Goal: Task Accomplishment & Management: Use online tool/utility

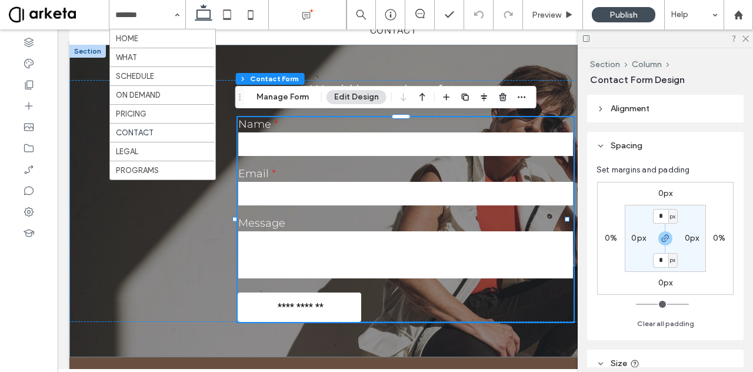
scroll to position [1478, 0]
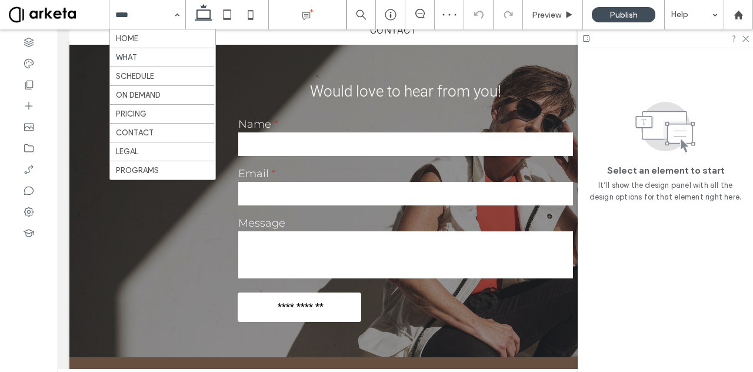
click at [156, 12] on input at bounding box center [144, 14] width 58 height 29
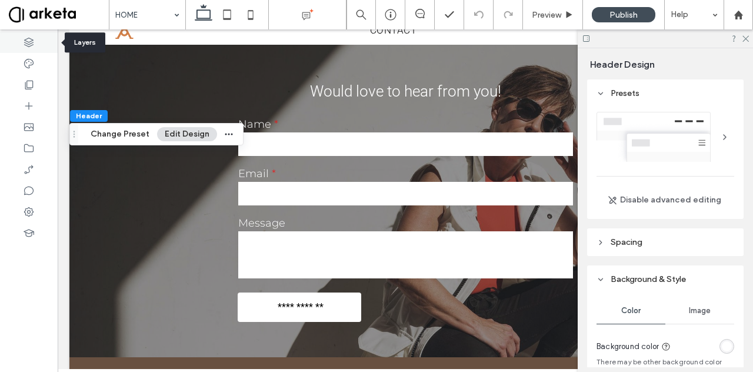
click at [28, 48] on icon at bounding box center [29, 42] width 12 height 12
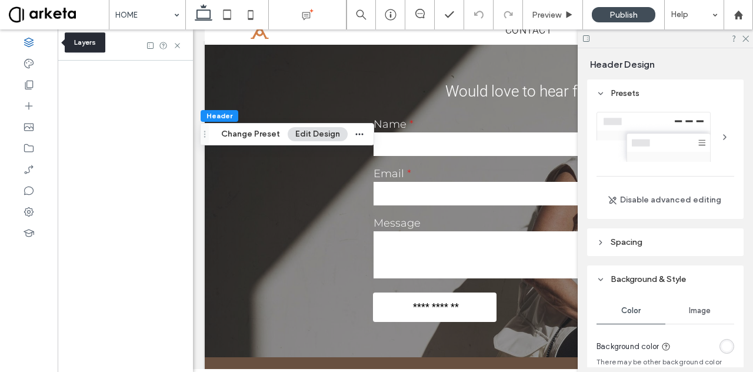
scroll to position [0, 311]
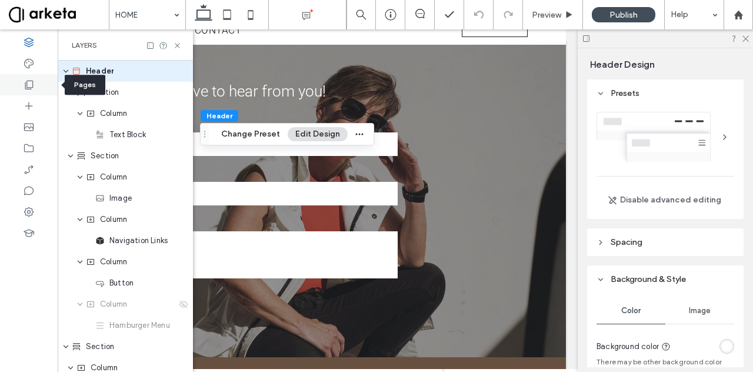
click at [27, 90] on icon at bounding box center [29, 85] width 12 height 12
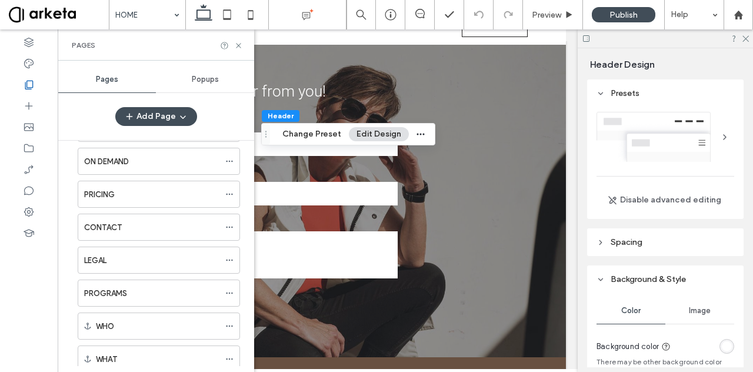
scroll to position [0, 0]
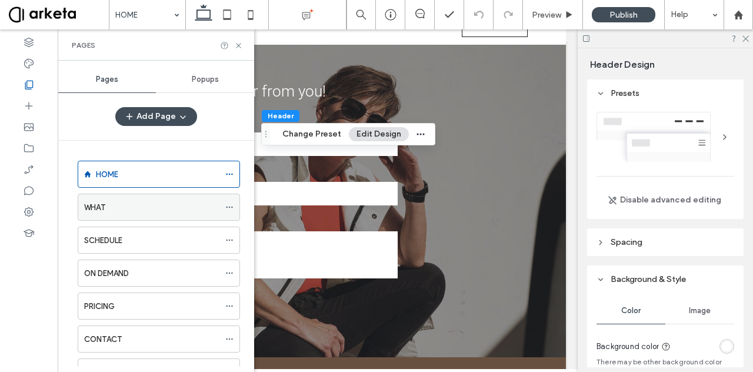
click at [228, 207] on icon at bounding box center [229, 207] width 8 height 8
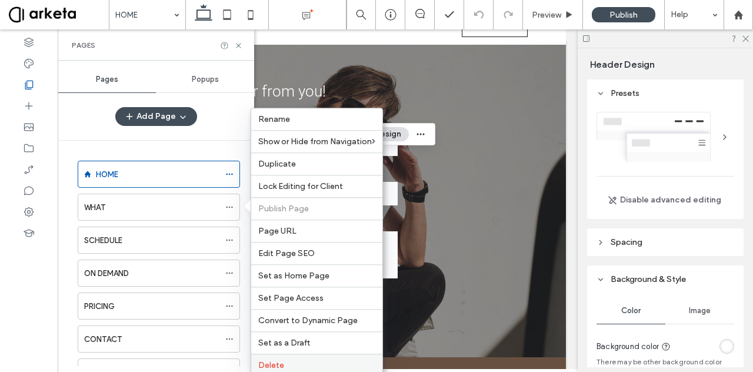
click at [274, 361] on span "Delete" at bounding box center [271, 365] width 26 height 10
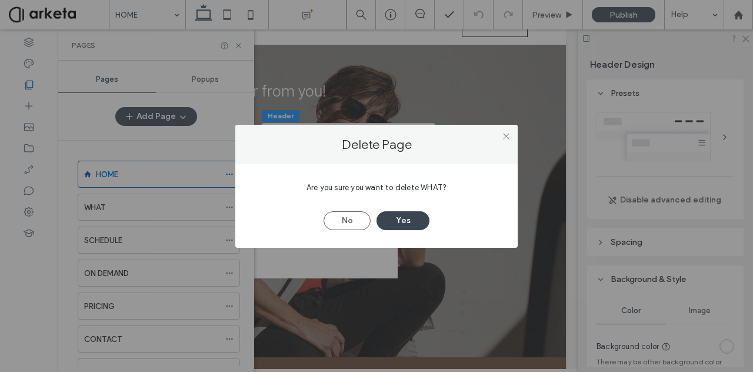
click at [397, 215] on button "Yes" at bounding box center [403, 220] width 53 height 19
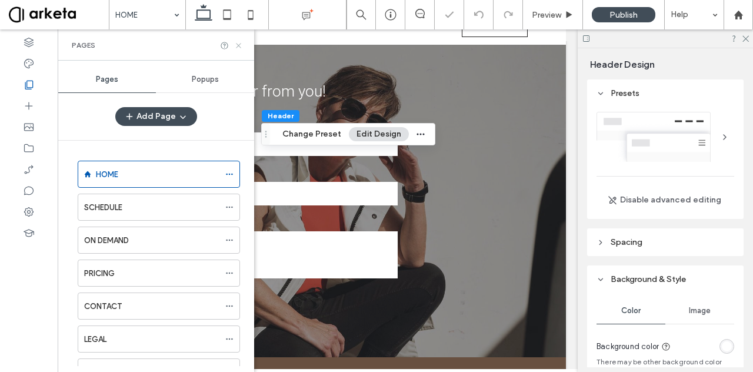
click at [238, 43] on icon at bounding box center [238, 45] width 9 height 9
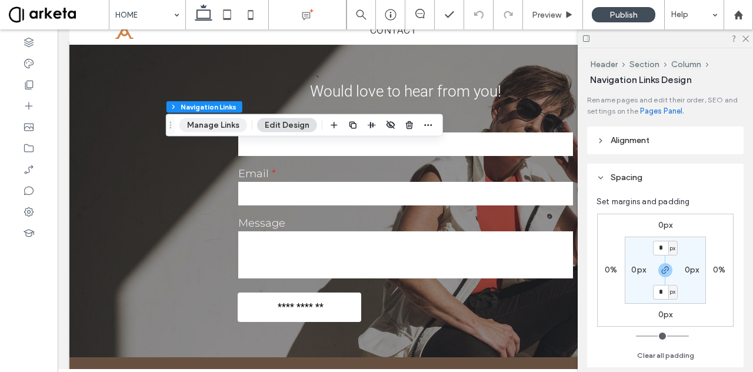
click at [225, 127] on button "Manage Links" at bounding box center [213, 125] width 68 height 14
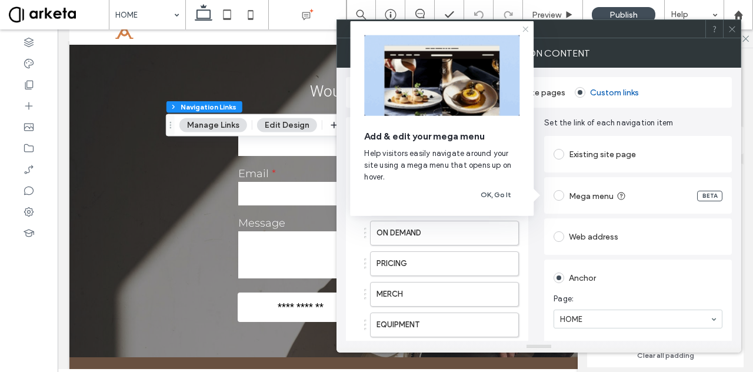
click at [527, 33] on icon at bounding box center [525, 29] width 9 height 9
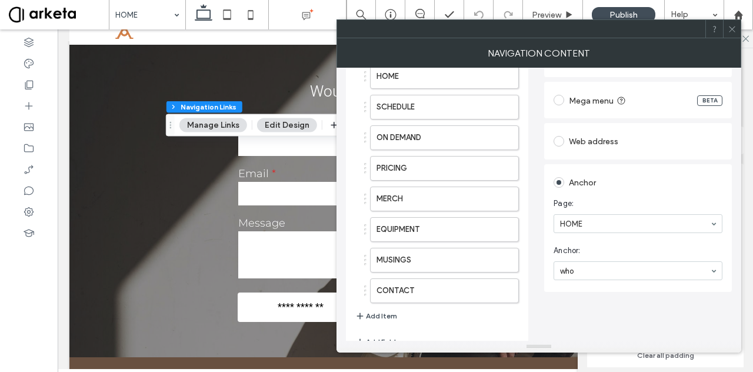
scroll to position [117, 0]
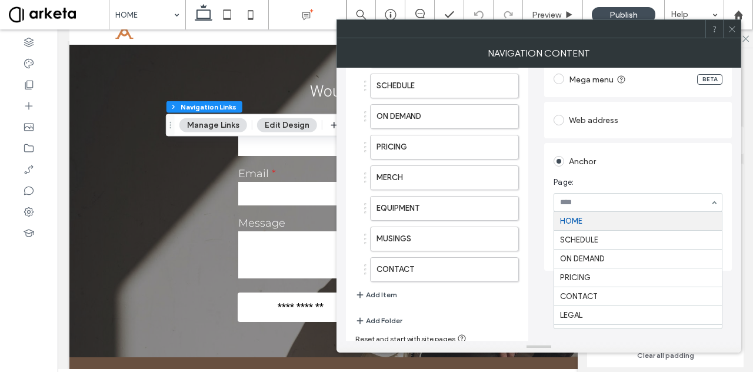
click at [731, 28] on icon at bounding box center [732, 29] width 9 height 9
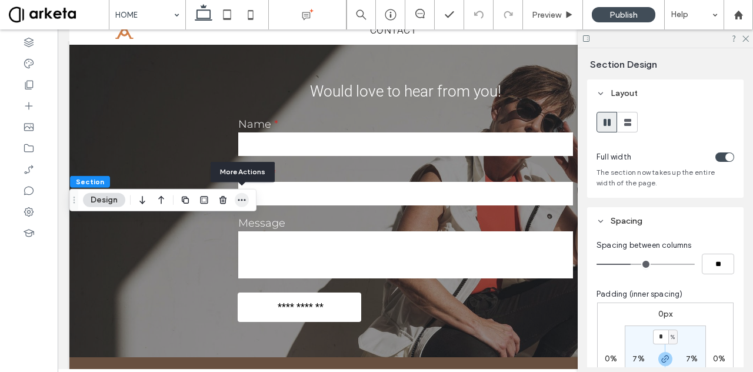
click at [242, 197] on icon "button" at bounding box center [241, 199] width 9 height 9
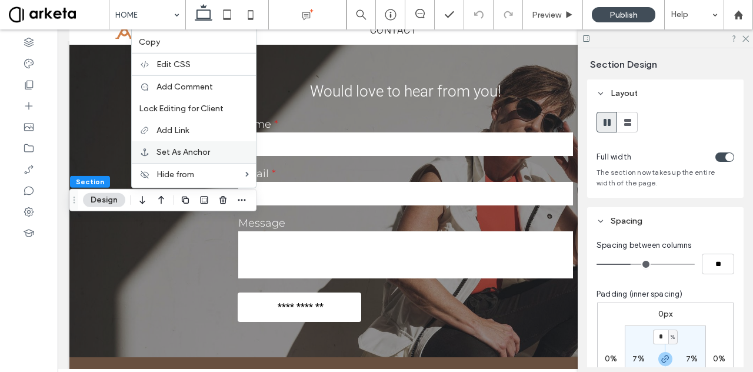
click at [188, 155] on span "Set As Anchor" at bounding box center [184, 152] width 54 height 10
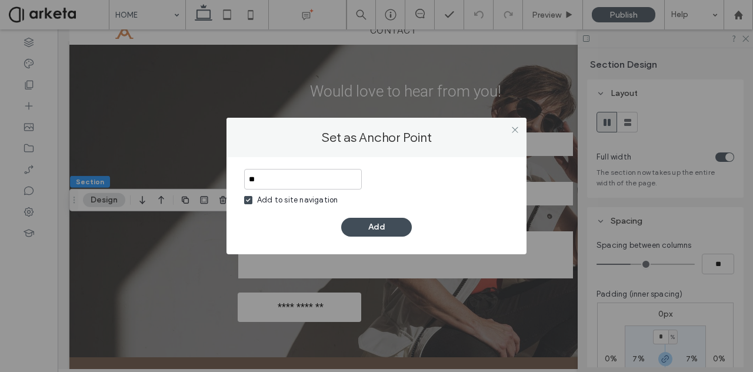
type input "*"
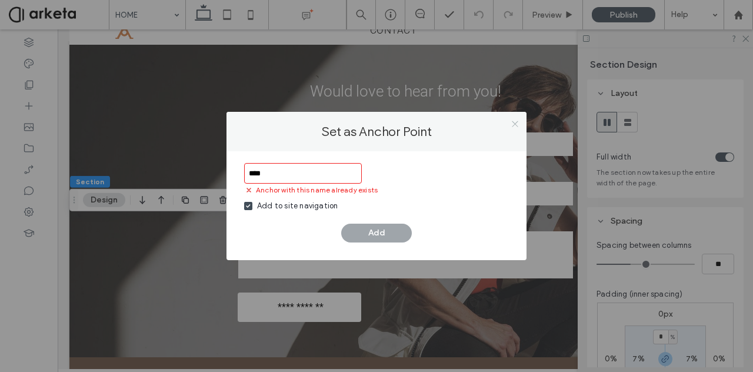
type input "****"
click at [512, 118] on span at bounding box center [515, 124] width 9 height 18
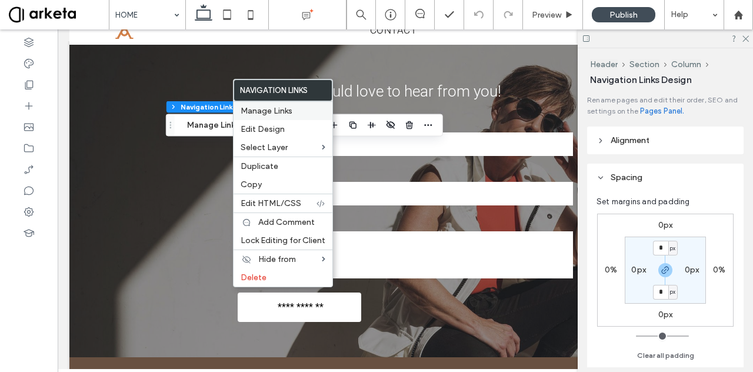
click at [293, 107] on label "Manage Links" at bounding box center [283, 111] width 85 height 10
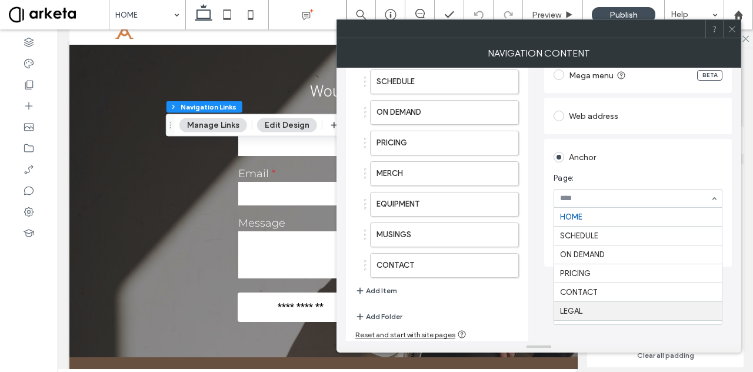
scroll to position [18, 0]
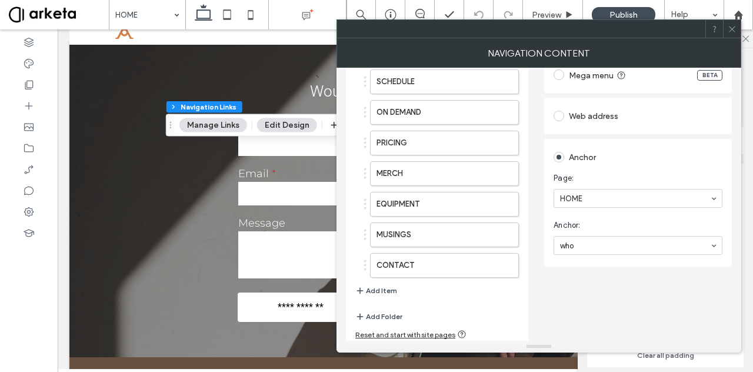
click at [594, 167] on section "Page: HOME" at bounding box center [638, 190] width 169 height 47
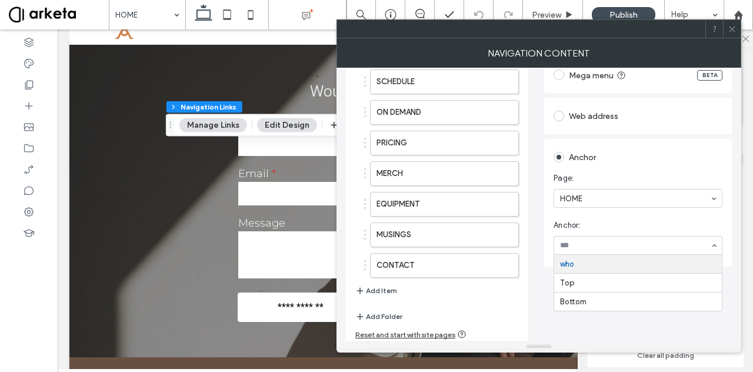
scroll to position [0, 0]
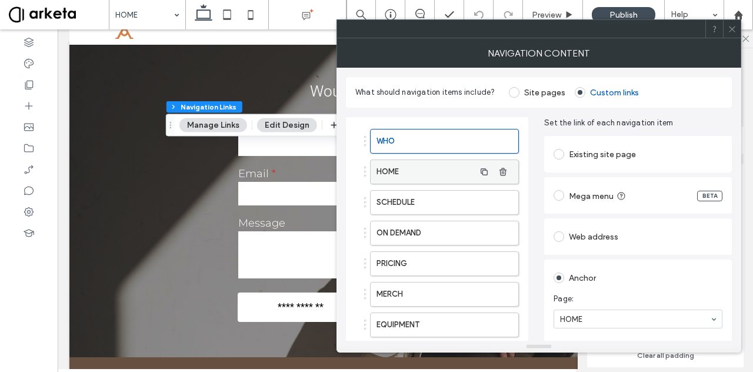
click at [410, 171] on label "HOME" at bounding box center [426, 172] width 98 height 24
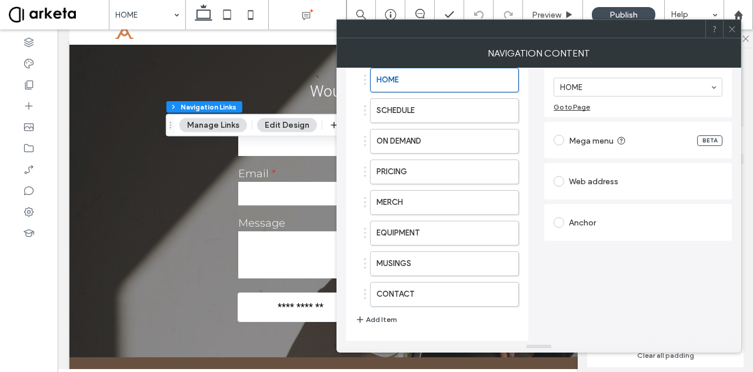
scroll to position [121, 0]
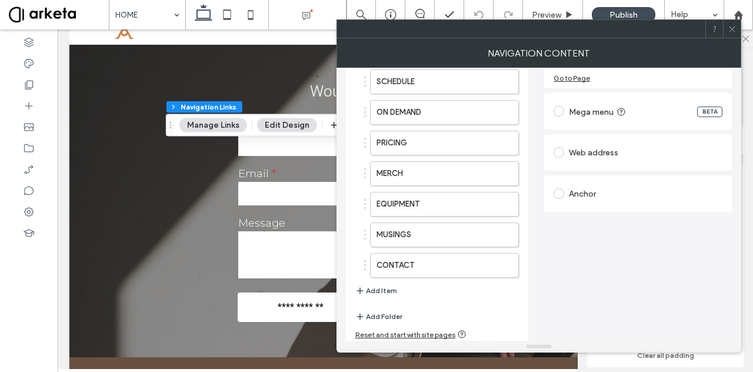
click at [618, 201] on div "Anchor" at bounding box center [638, 193] width 169 height 19
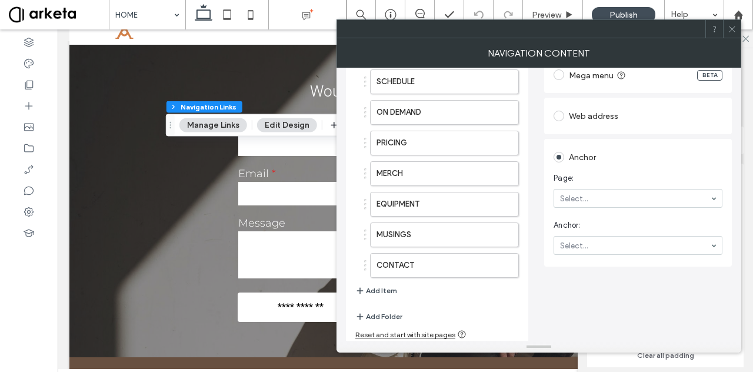
click at [606, 188] on section "Page: Select..." at bounding box center [638, 190] width 169 height 47
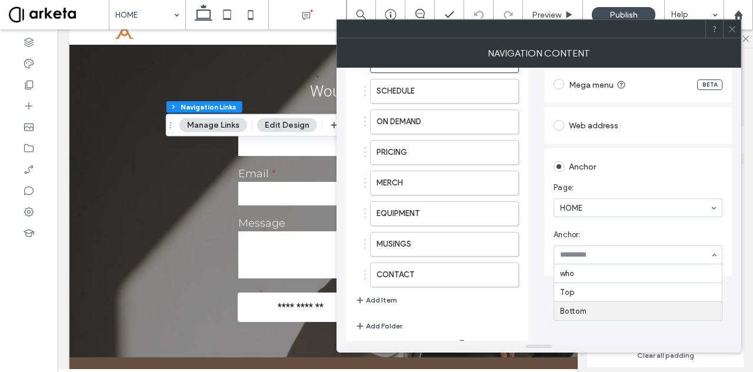
scroll to position [112, 0]
click at [464, 313] on div "WHO HOME SCHEDULE ON DEMAND PRICING MERCH EQUIPMENT MUSINGS CONTACT Add Item Ad…" at bounding box center [437, 179] width 182 height 348
click at [731, 28] on icon at bounding box center [732, 29] width 9 height 9
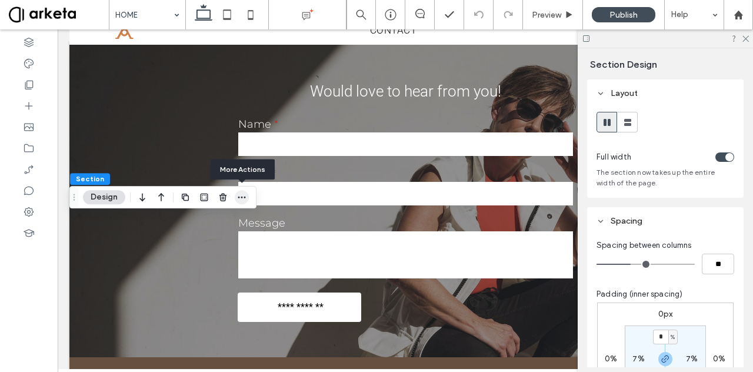
click at [241, 195] on icon "button" at bounding box center [241, 196] width 9 height 9
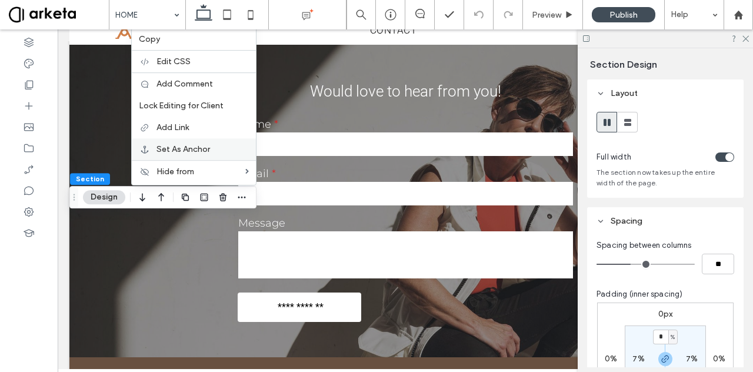
drag, startPoint x: 227, startPoint y: 147, endPoint x: 197, endPoint y: 145, distance: 30.0
click at [197, 145] on span "Set As Anchor" at bounding box center [184, 149] width 54 height 10
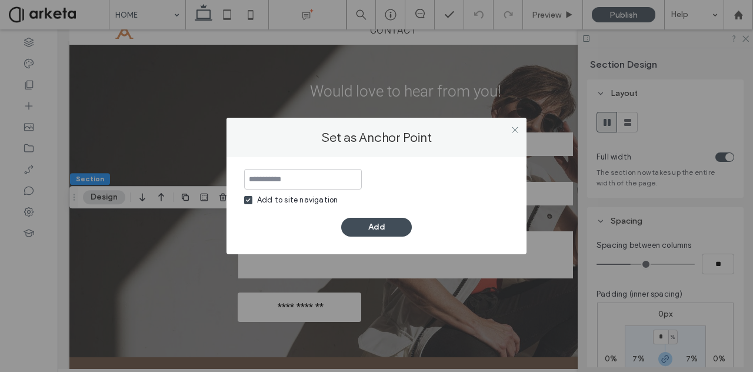
click at [276, 202] on div "Add to site navigation" at bounding box center [297, 200] width 81 height 12
click at [275, 183] on input at bounding box center [303, 179] width 118 height 21
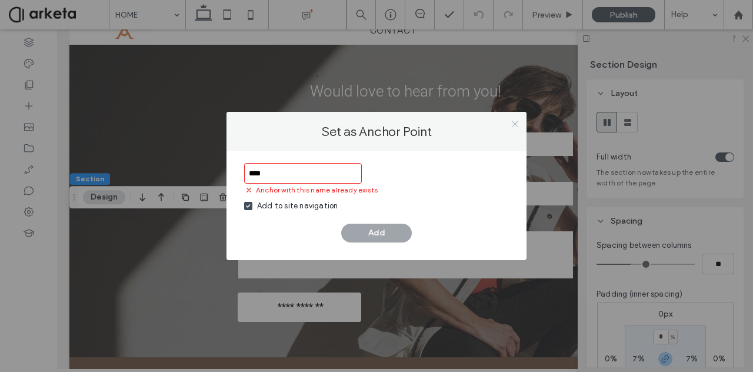
type input "****"
click at [518, 126] on icon at bounding box center [515, 123] width 9 height 9
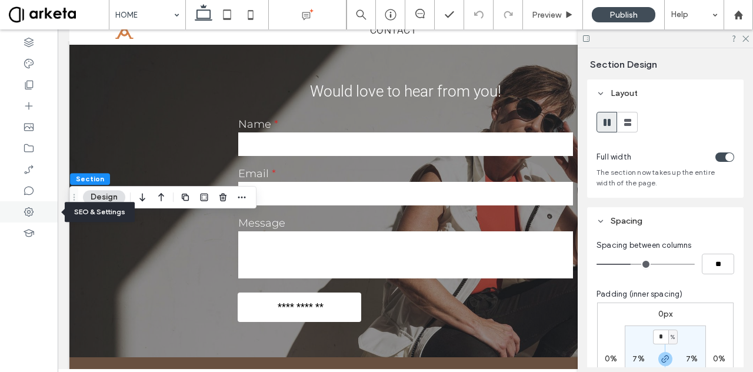
click at [34, 210] on icon at bounding box center [29, 212] width 12 height 12
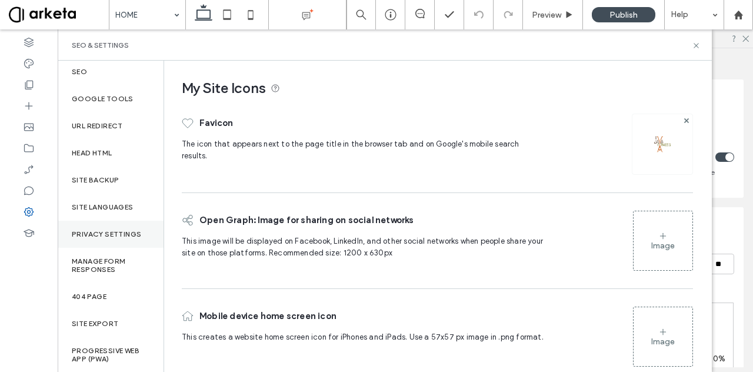
scroll to position [0, 0]
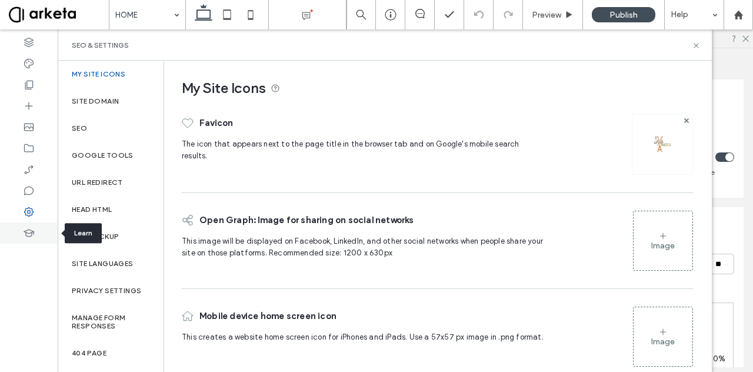
click at [23, 230] on icon at bounding box center [29, 233] width 12 height 12
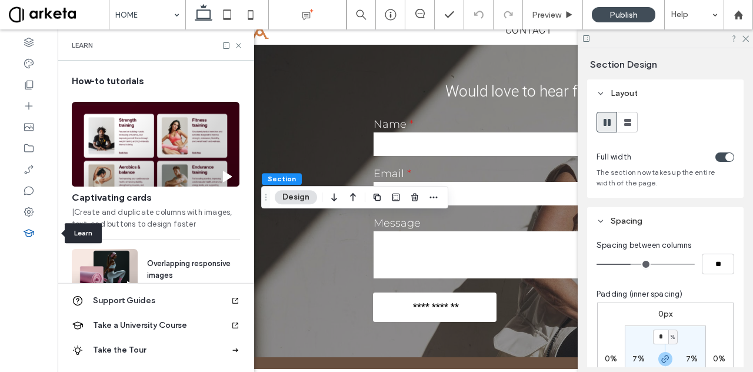
scroll to position [0, 311]
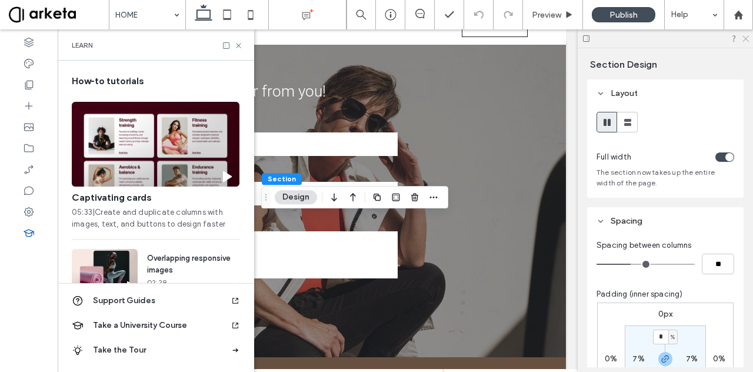
click at [746, 41] on icon at bounding box center [746, 38] width 8 height 8
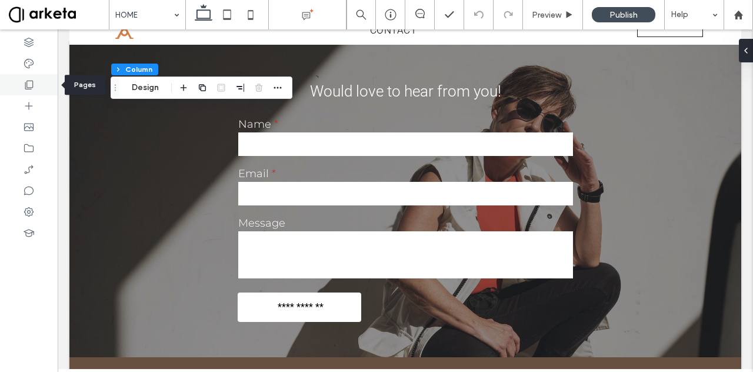
click at [34, 81] on icon at bounding box center [29, 85] width 12 height 12
